Goal: Information Seeking & Learning: Learn about a topic

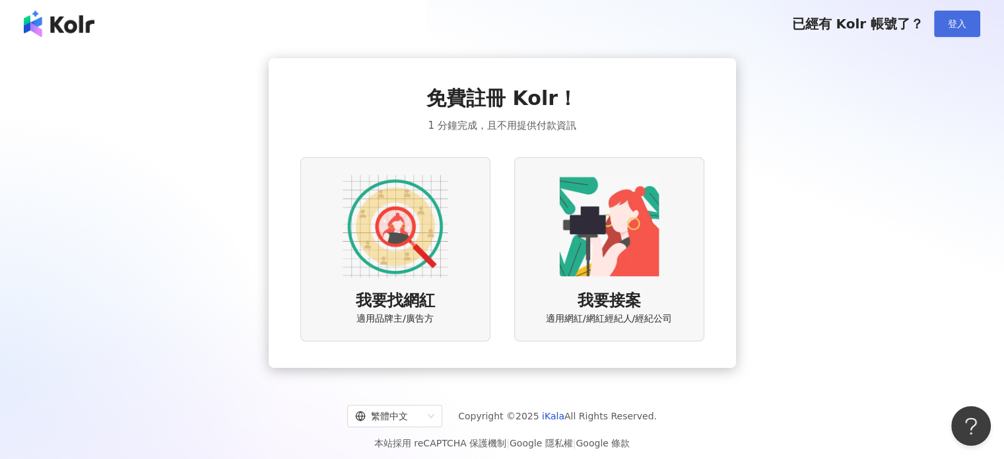
drag, startPoint x: 979, startPoint y: 20, endPoint x: 971, endPoint y: 23, distance: 8.6
click at [979, 20] on button "登入" at bounding box center [957, 24] width 46 height 26
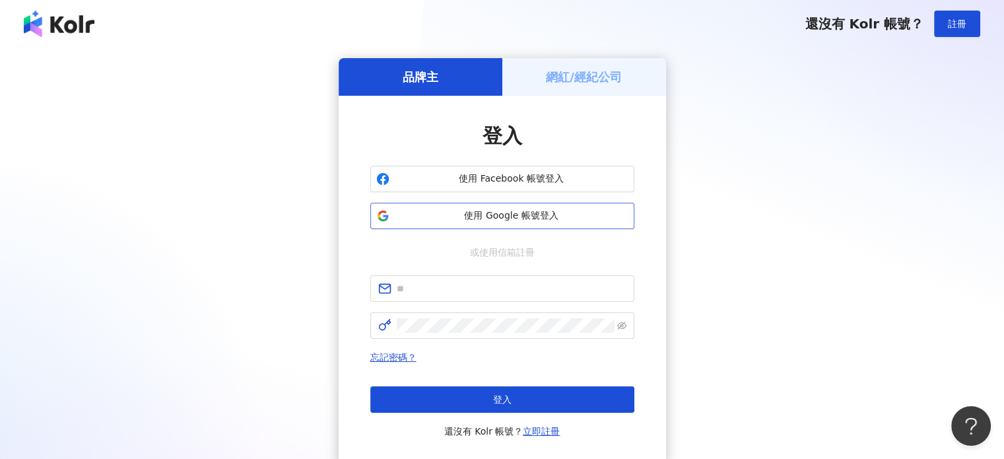
click at [517, 217] on span "使用 Google 帳號登入" at bounding box center [512, 215] width 234 height 13
click at [559, 81] on h5 "網紅/經紀公司" at bounding box center [584, 77] width 76 height 17
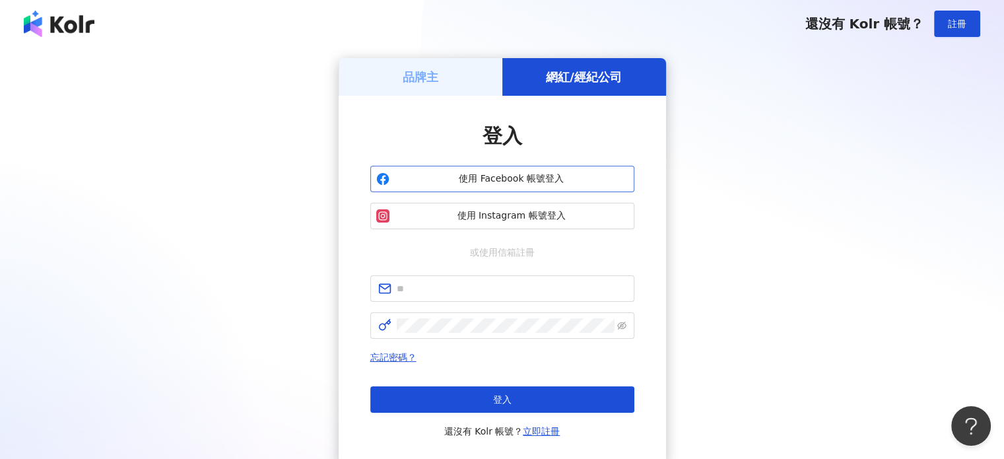
click at [435, 184] on span "使用 Facebook 帳號登入" at bounding box center [512, 178] width 234 height 13
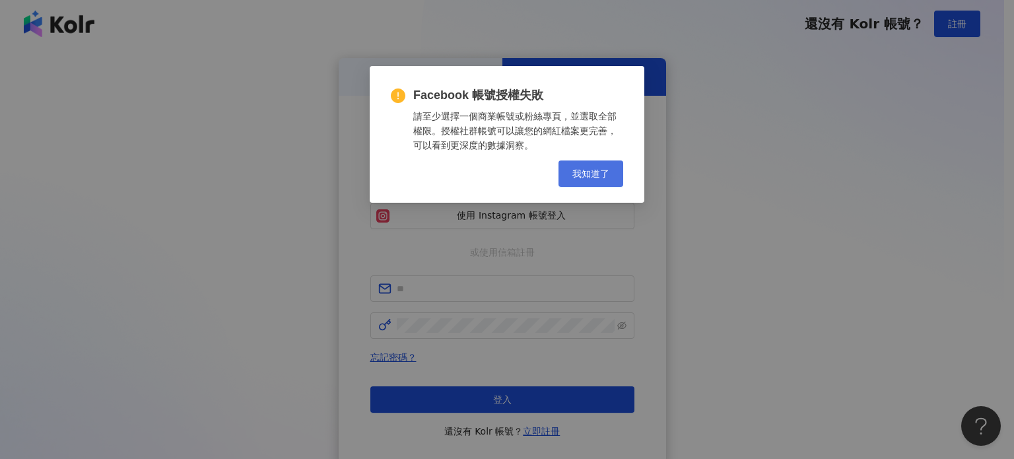
click at [598, 171] on span "我知道了" at bounding box center [590, 173] width 37 height 11
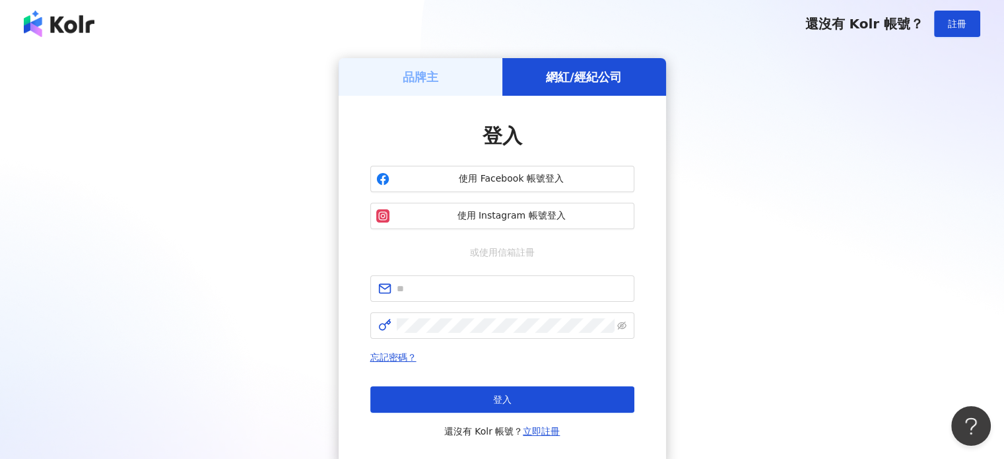
click at [393, 63] on div "品牌主" at bounding box center [421, 77] width 164 height 38
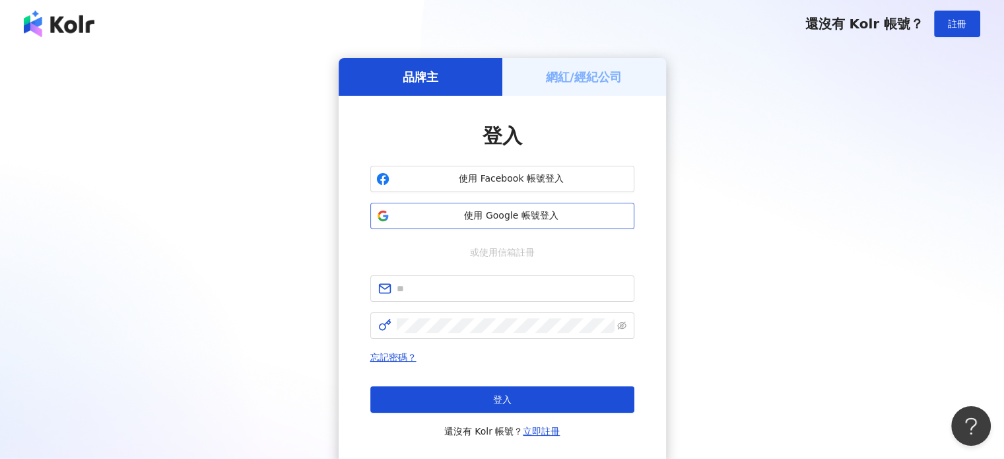
click at [469, 224] on button "使用 Google 帳號登入" at bounding box center [502, 216] width 264 height 26
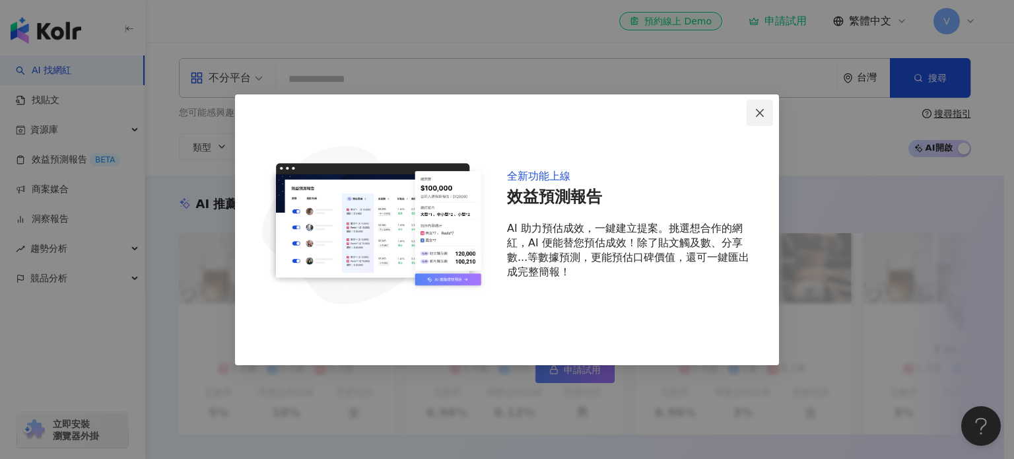
click at [764, 114] on icon "close" at bounding box center [760, 113] width 11 height 11
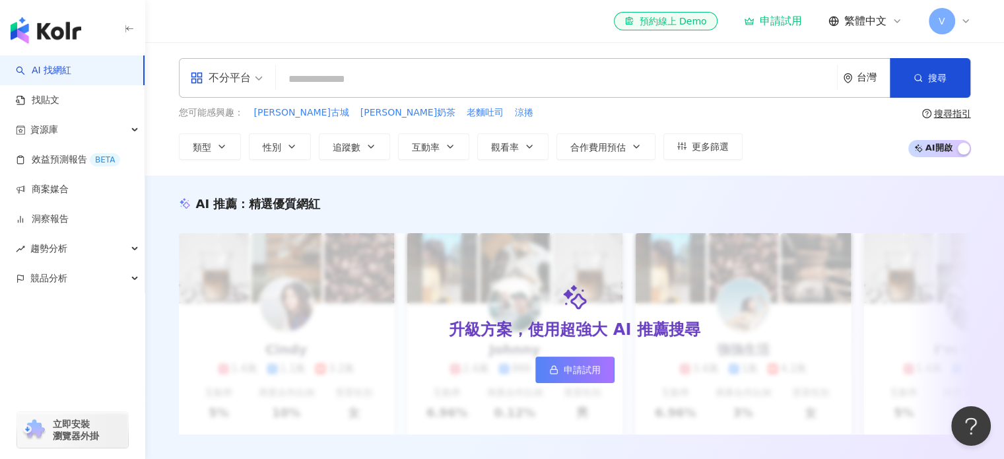
click at [373, 82] on input "search" at bounding box center [556, 79] width 551 height 25
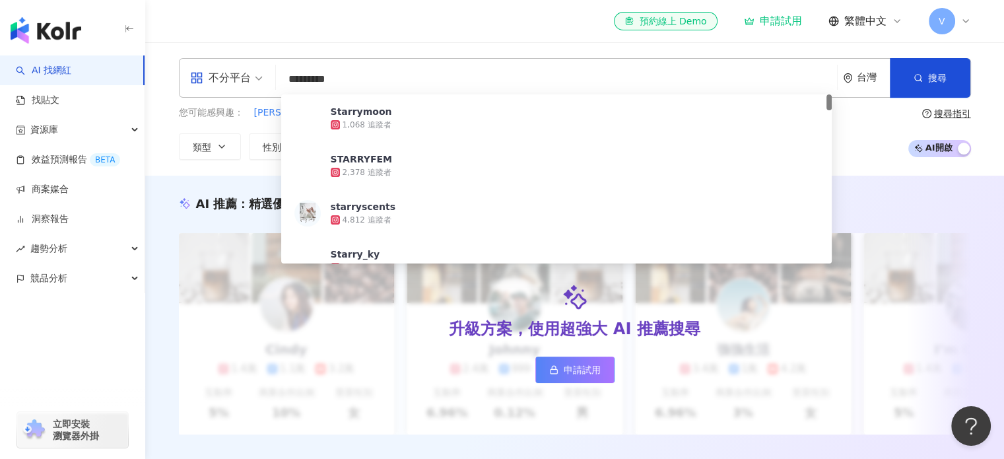
type input "**********"
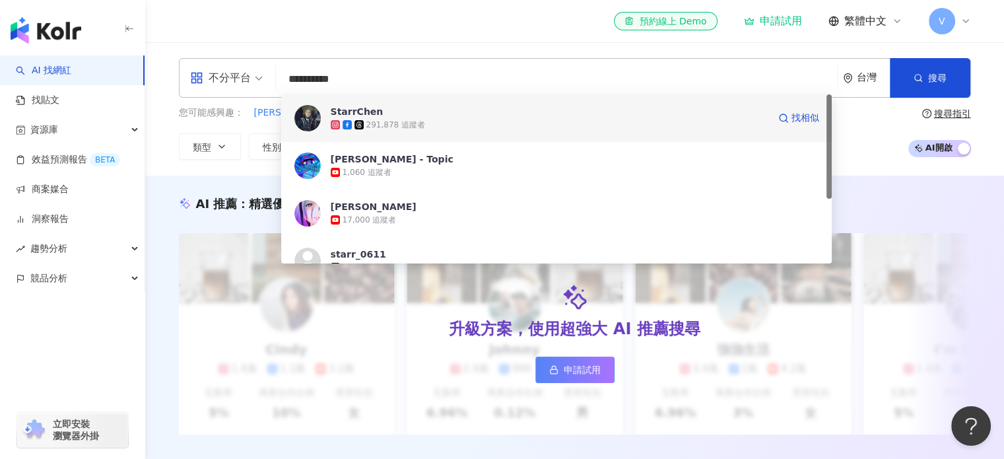
click at [404, 117] on span "StarrChen" at bounding box center [550, 111] width 438 height 13
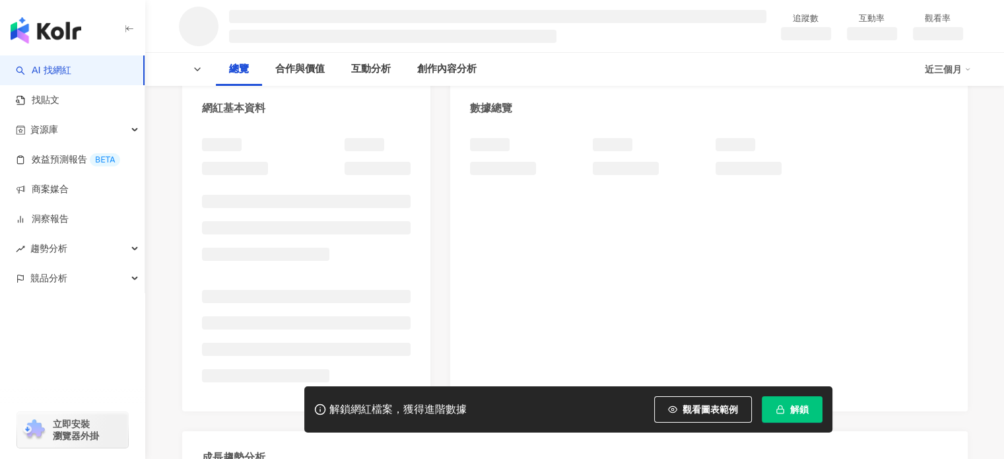
scroll to position [132, 0]
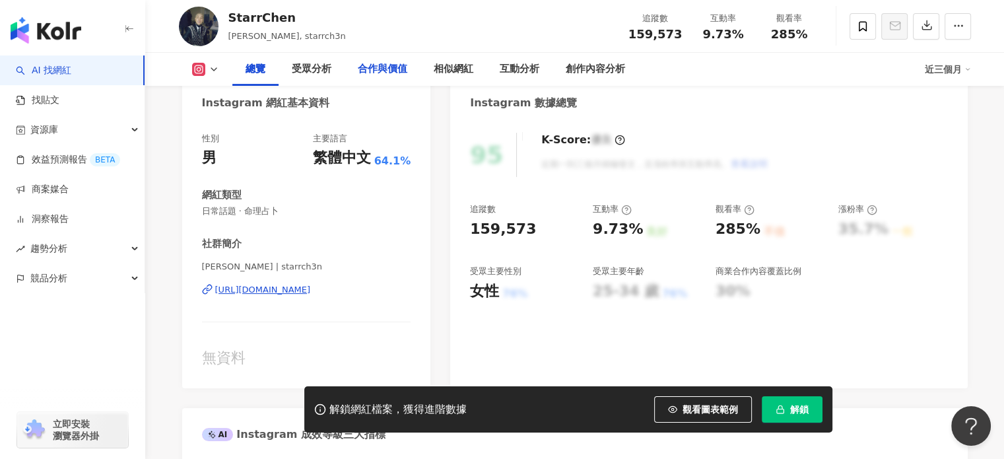
scroll to position [1056, 0]
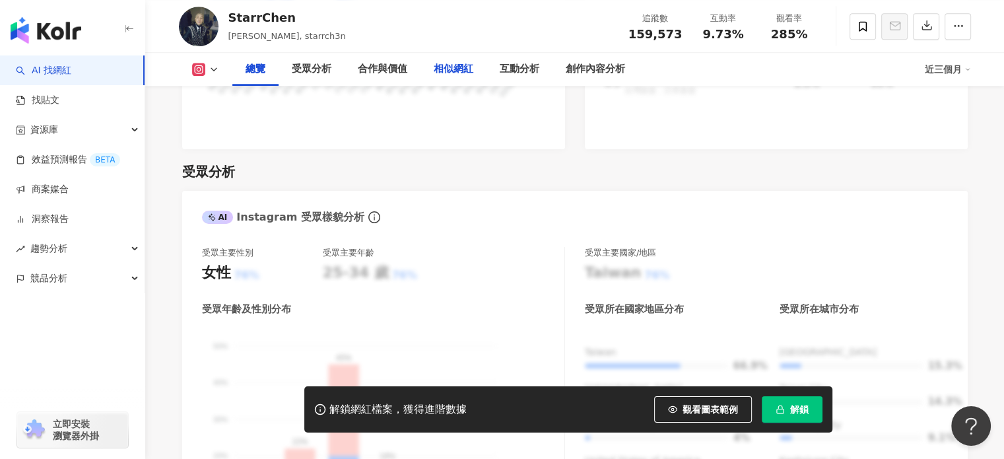
click at [443, 71] on div "相似網紅" at bounding box center [454, 69] width 40 height 16
click at [452, 73] on div "相似網紅" at bounding box center [454, 69] width 40 height 16
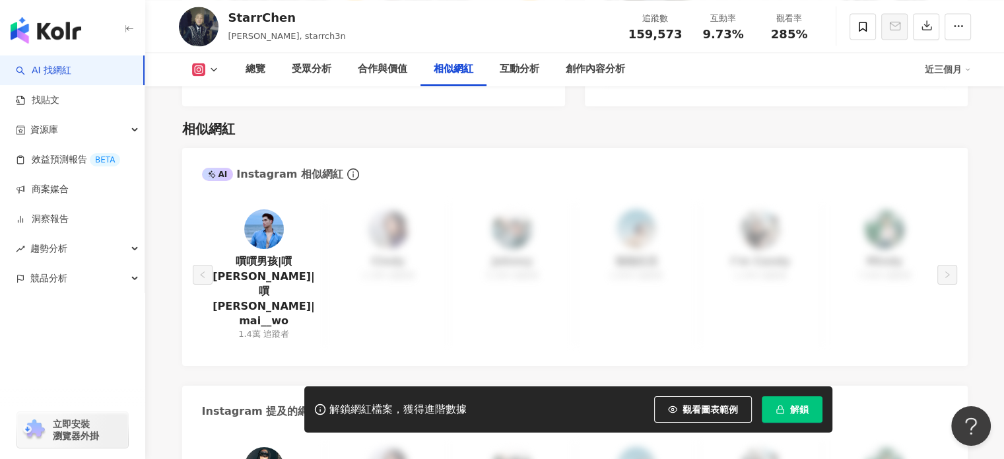
click at [448, 80] on div "相似網紅" at bounding box center [454, 69] width 66 height 33
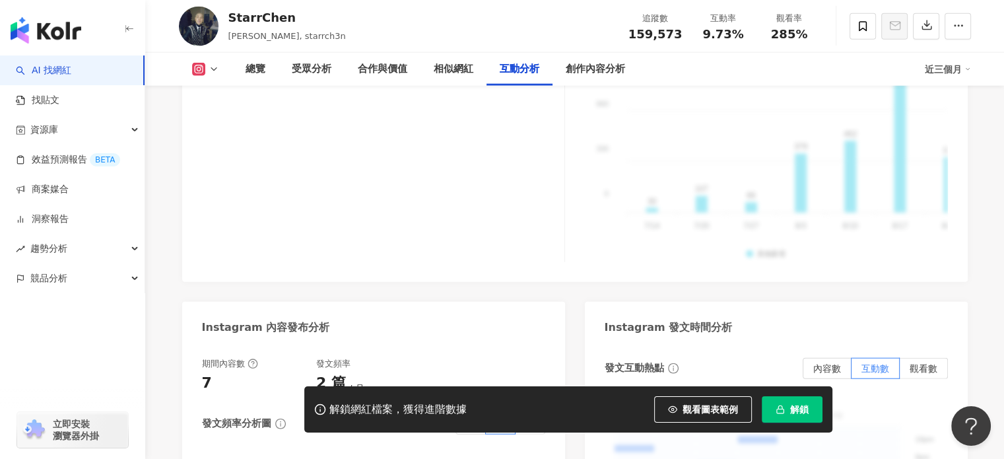
scroll to position [3191, 0]
